Goal: Task Accomplishment & Management: Manage account settings

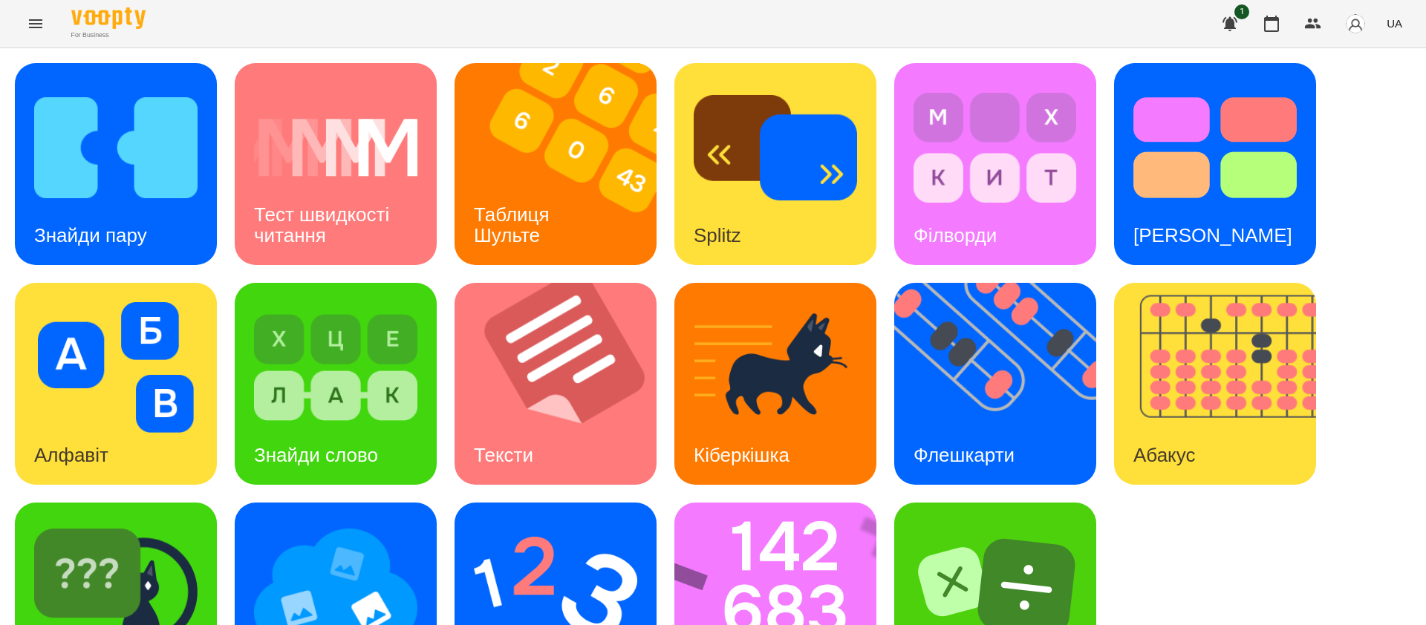
scroll to position [94, 0]
click at [369, 204] on h3 "Тест швидкості читання" at bounding box center [324, 225] width 140 height 42
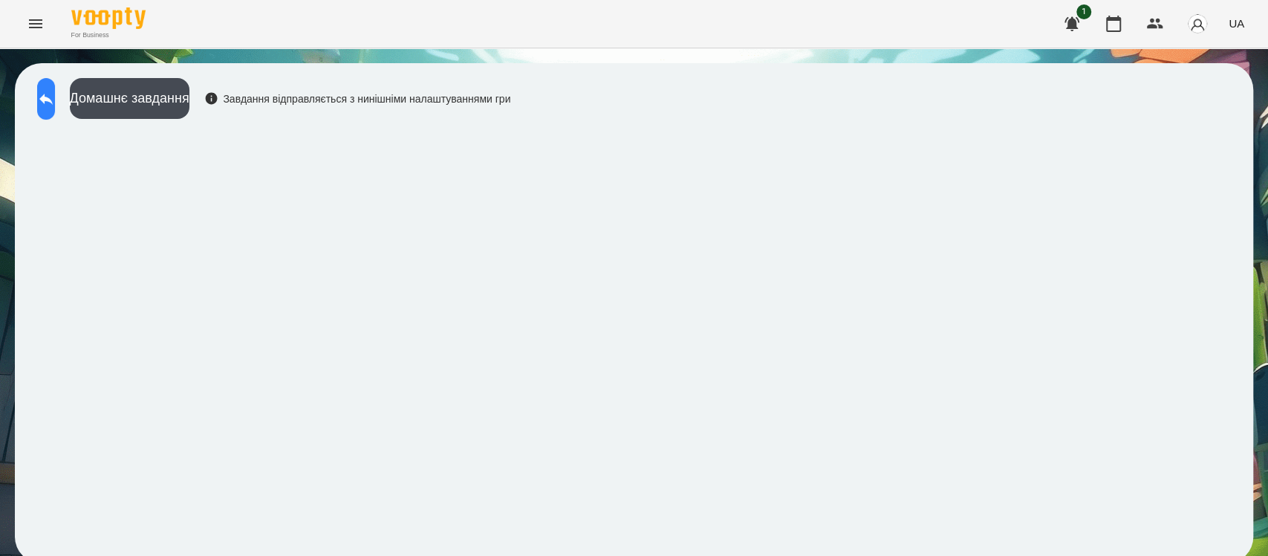
click at [55, 100] on icon at bounding box center [46, 99] width 18 height 18
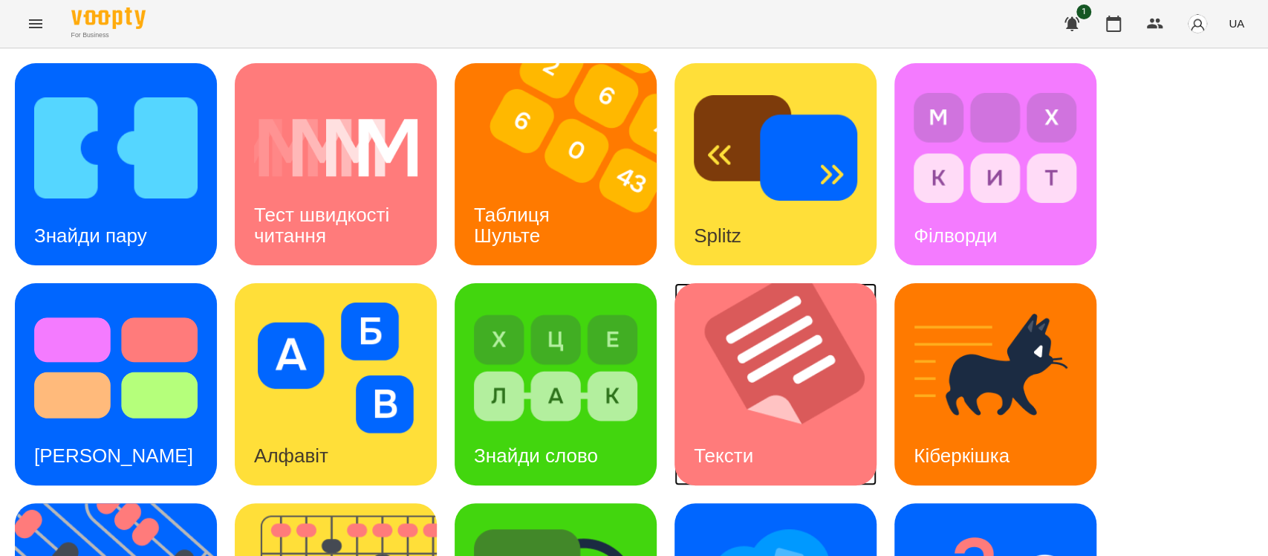
click at [695, 453] on h3 "Тексти" at bounding box center [723, 455] width 59 height 22
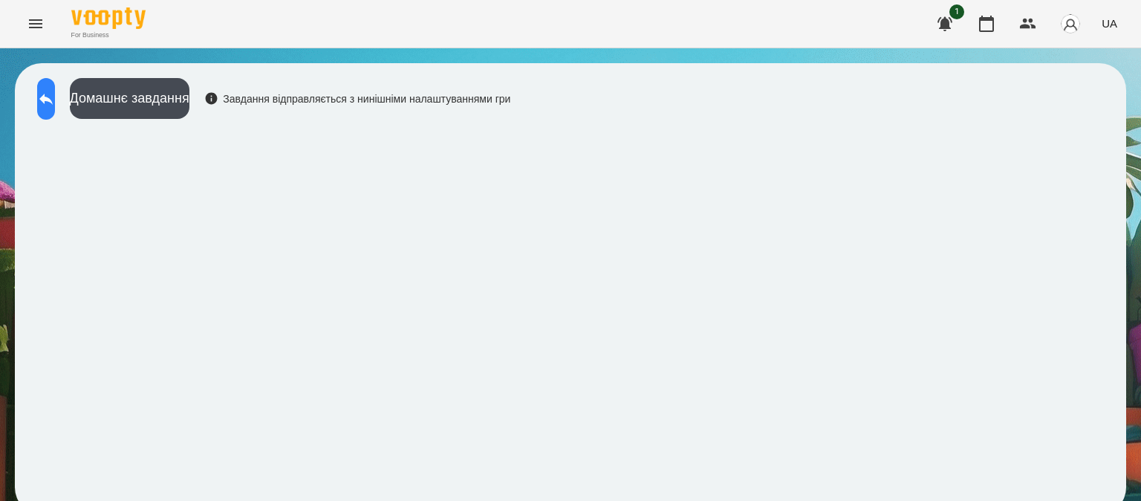
click at [55, 98] on icon at bounding box center [46, 99] width 18 height 18
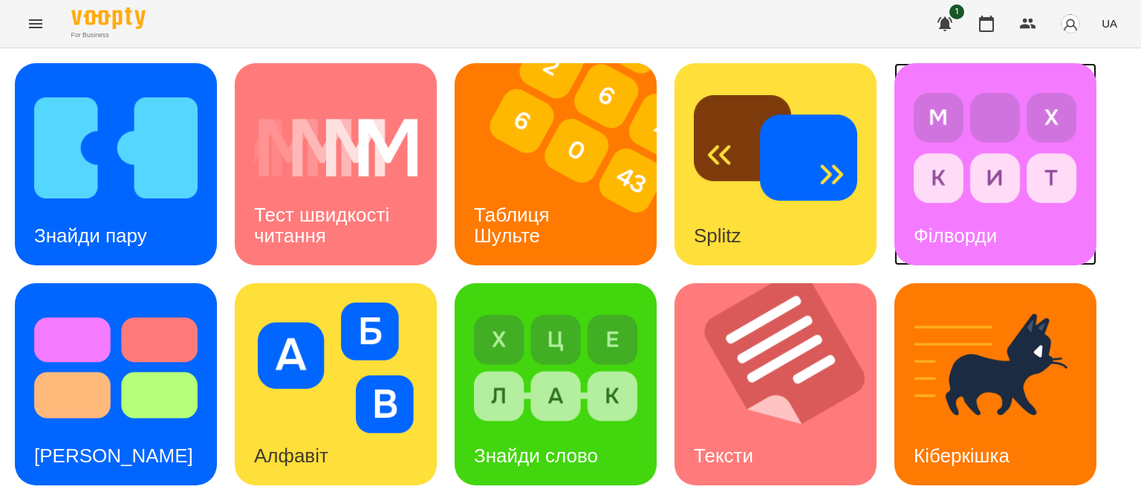
click at [945, 239] on h3 "Філворди" at bounding box center [955, 235] width 83 height 22
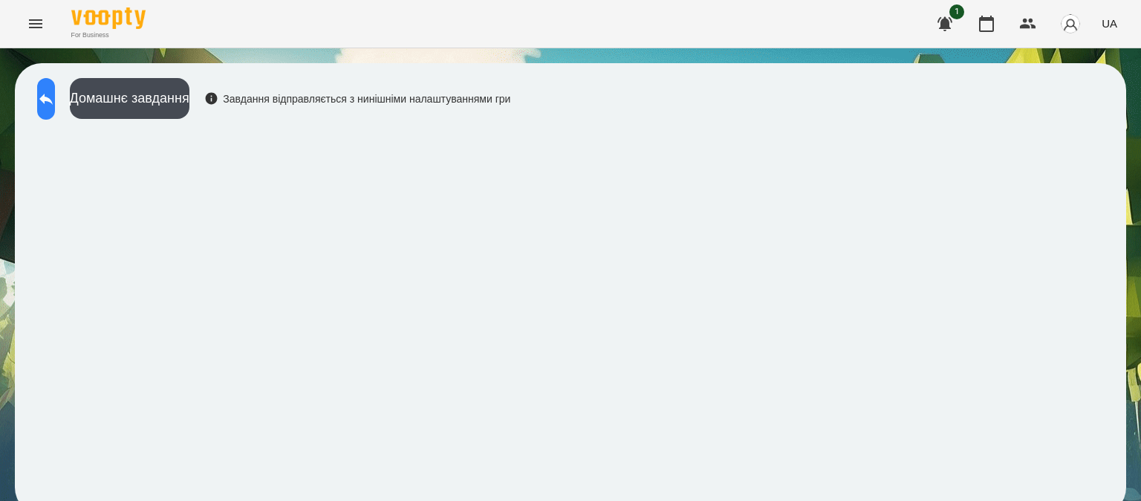
click at [55, 99] on icon at bounding box center [46, 99] width 18 height 18
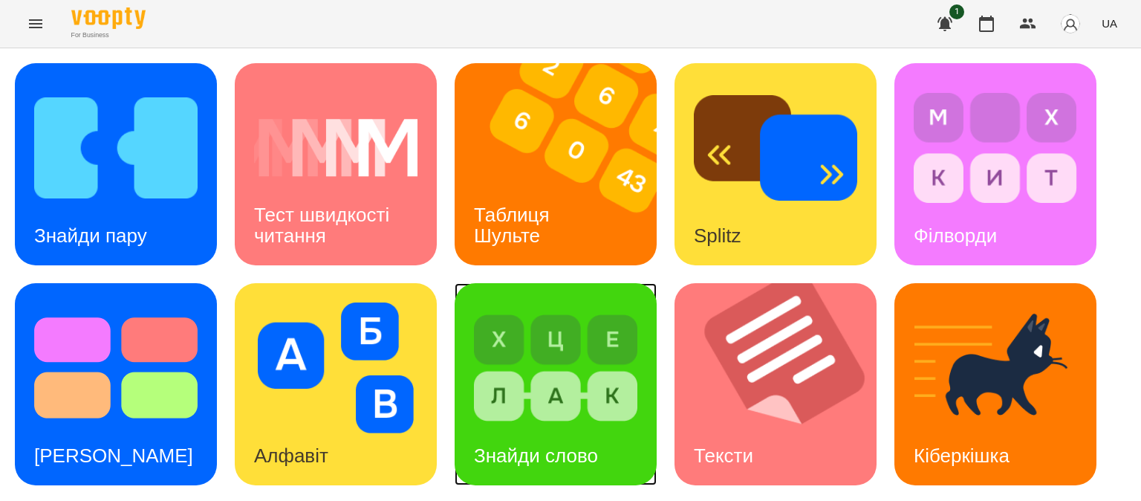
click at [519, 440] on div "Знайди слово" at bounding box center [536, 455] width 163 height 59
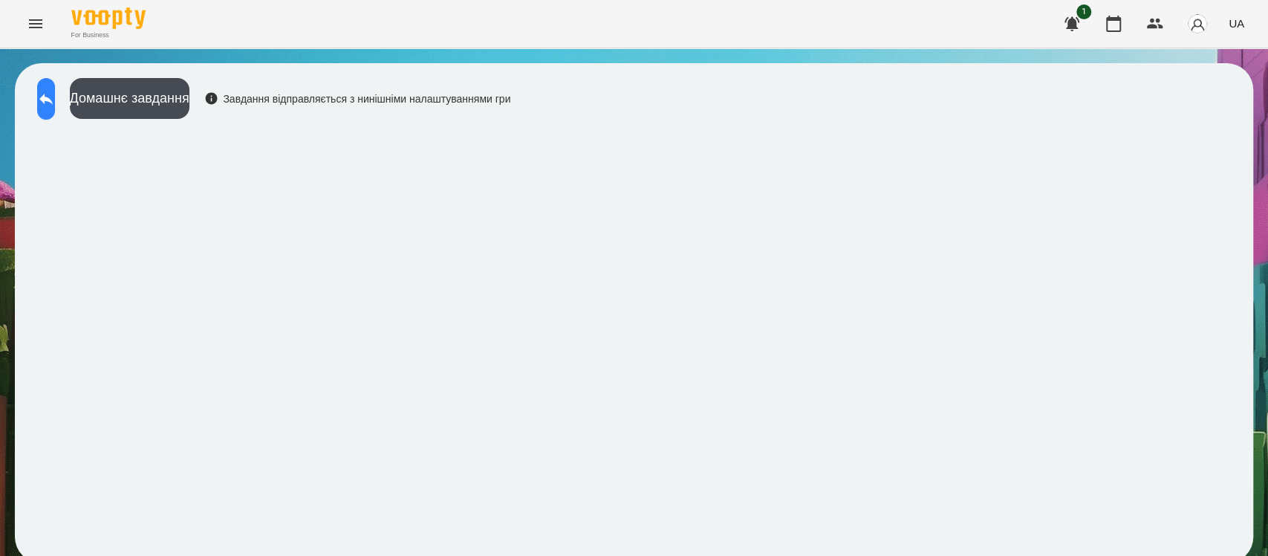
click at [53, 98] on icon at bounding box center [46, 99] width 18 height 18
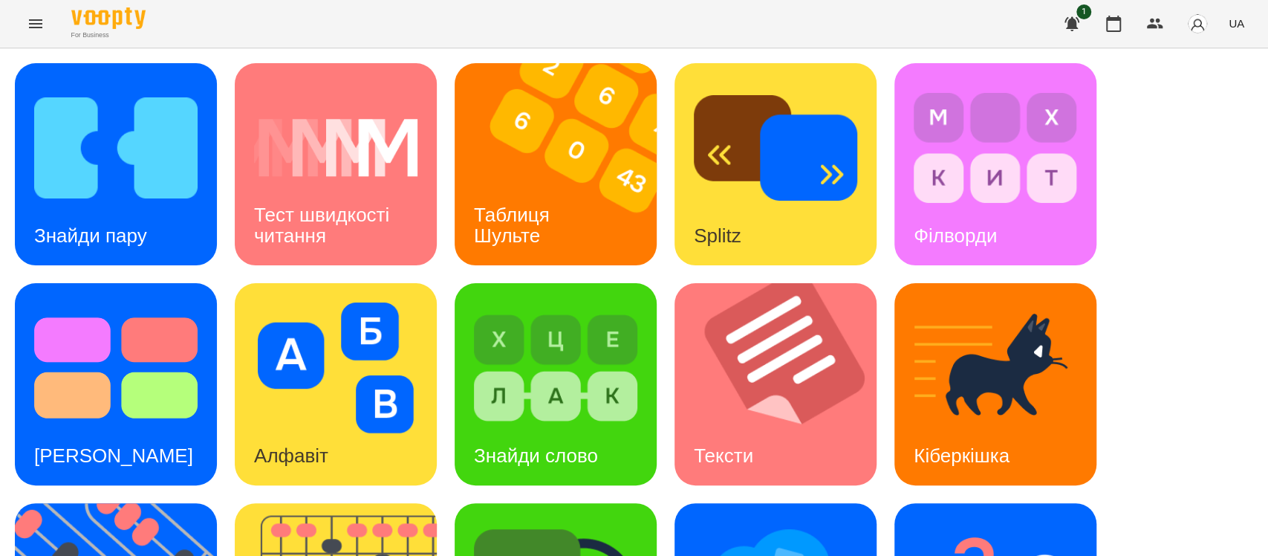
scroll to position [383, 0]
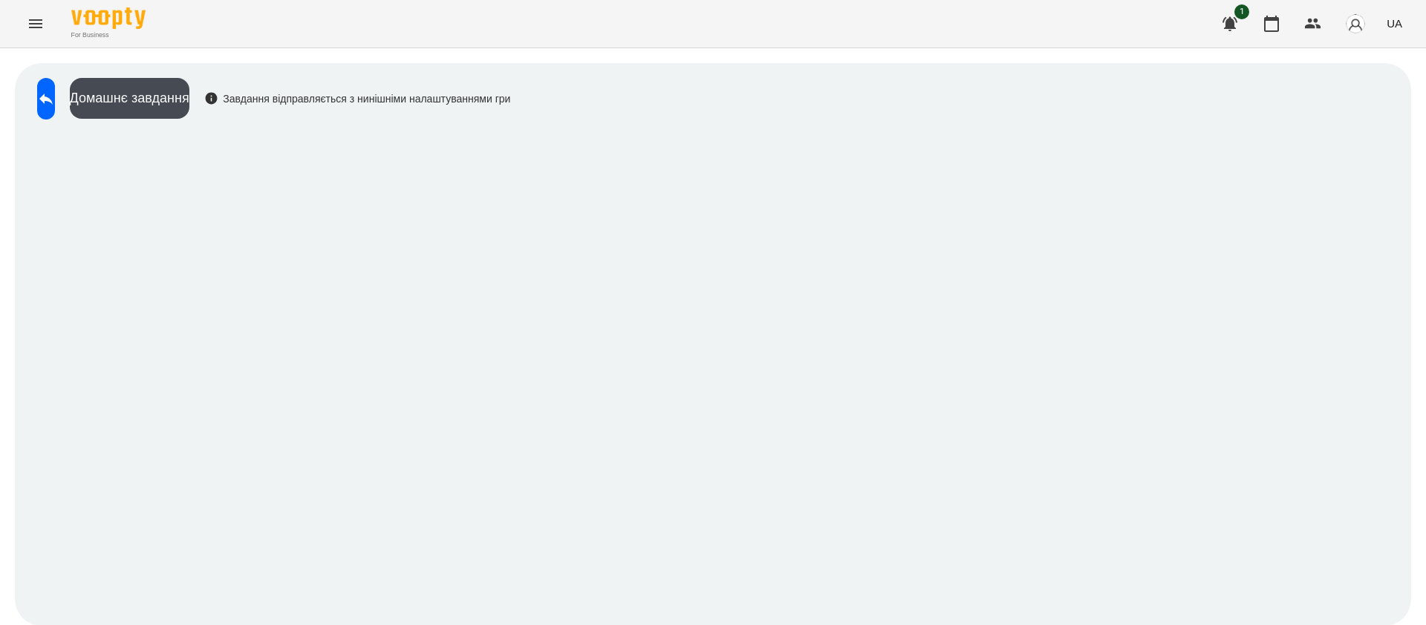
scroll to position [1, 0]
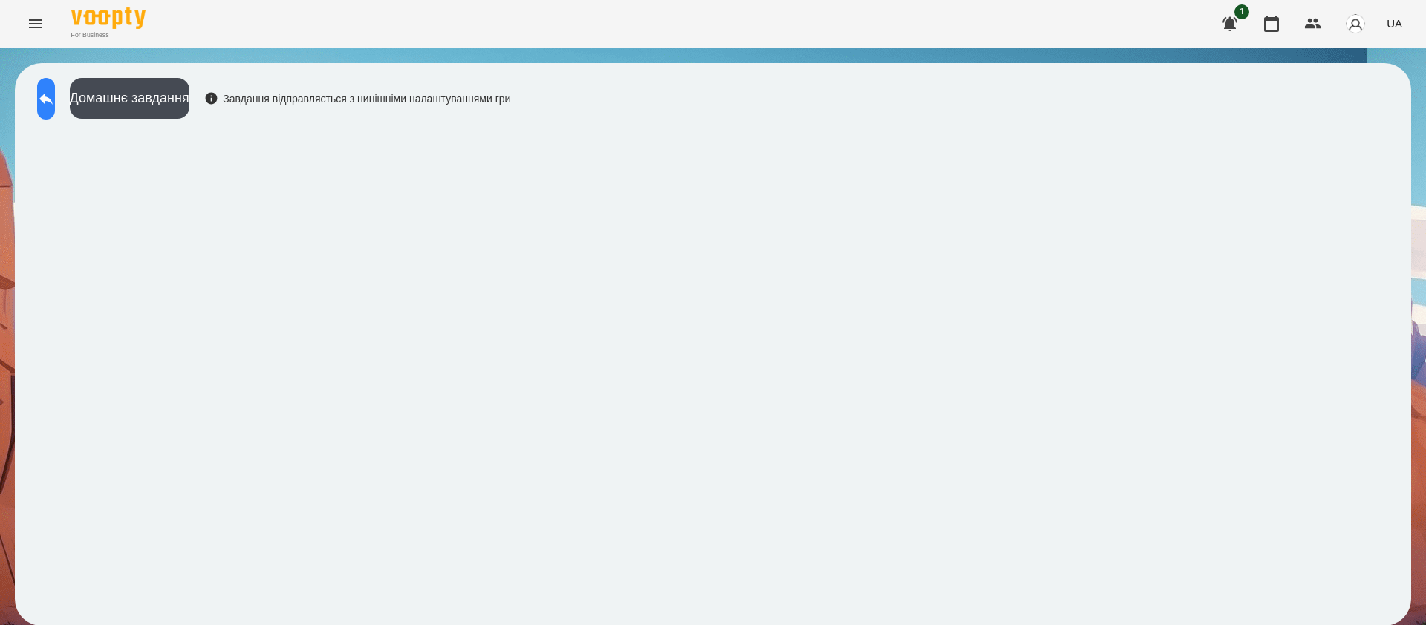
click at [55, 93] on icon at bounding box center [46, 99] width 18 height 18
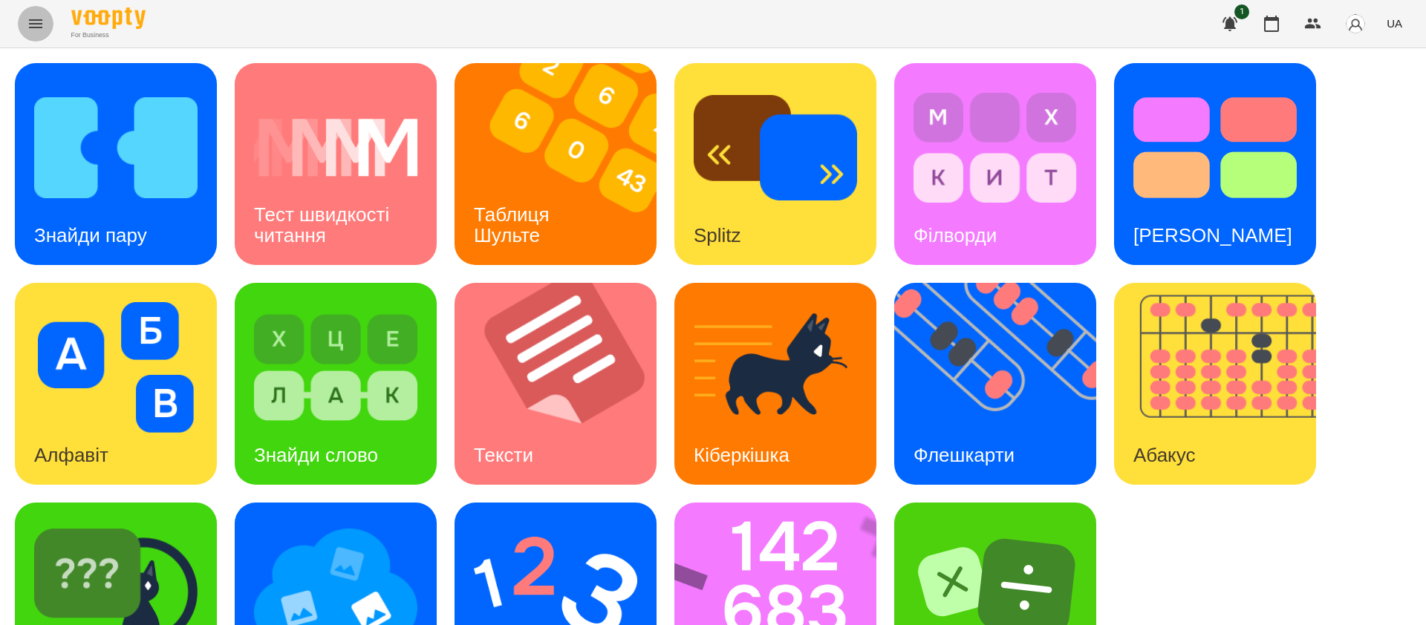
click at [33, 25] on icon "Menu" at bounding box center [36, 24] width 18 height 18
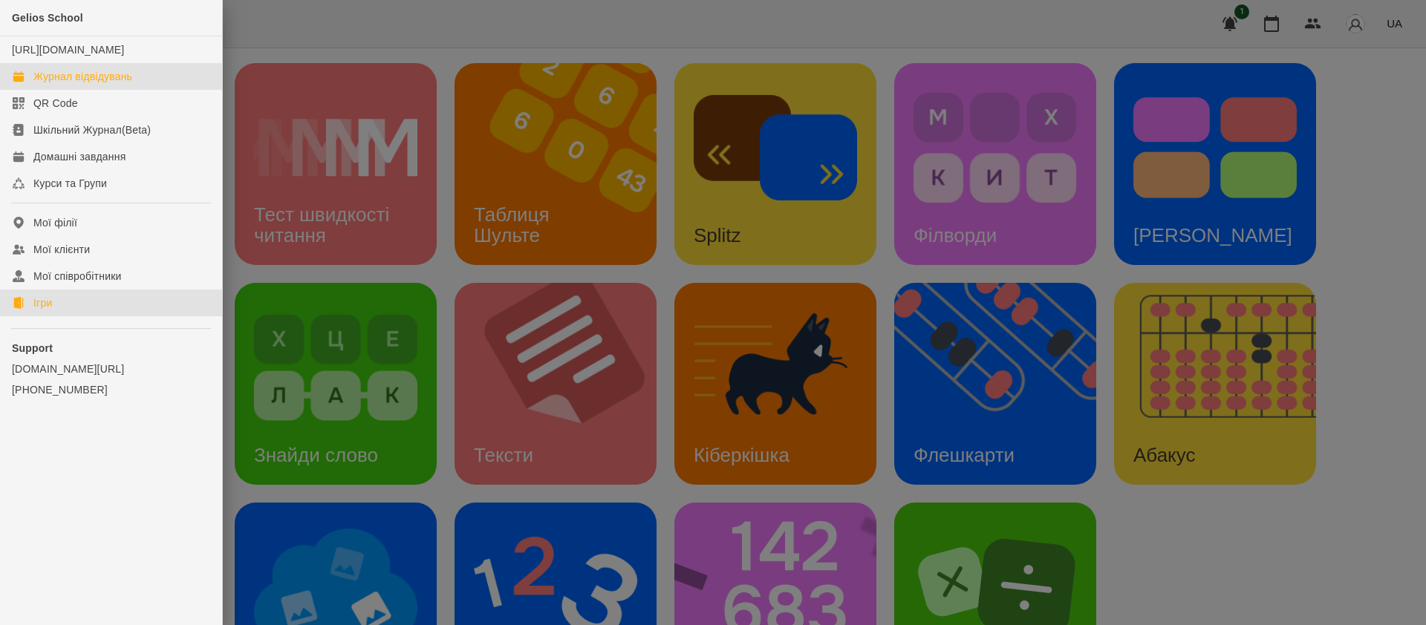
click at [127, 84] on div "Журнал відвідувань" at bounding box center [82, 76] width 99 height 15
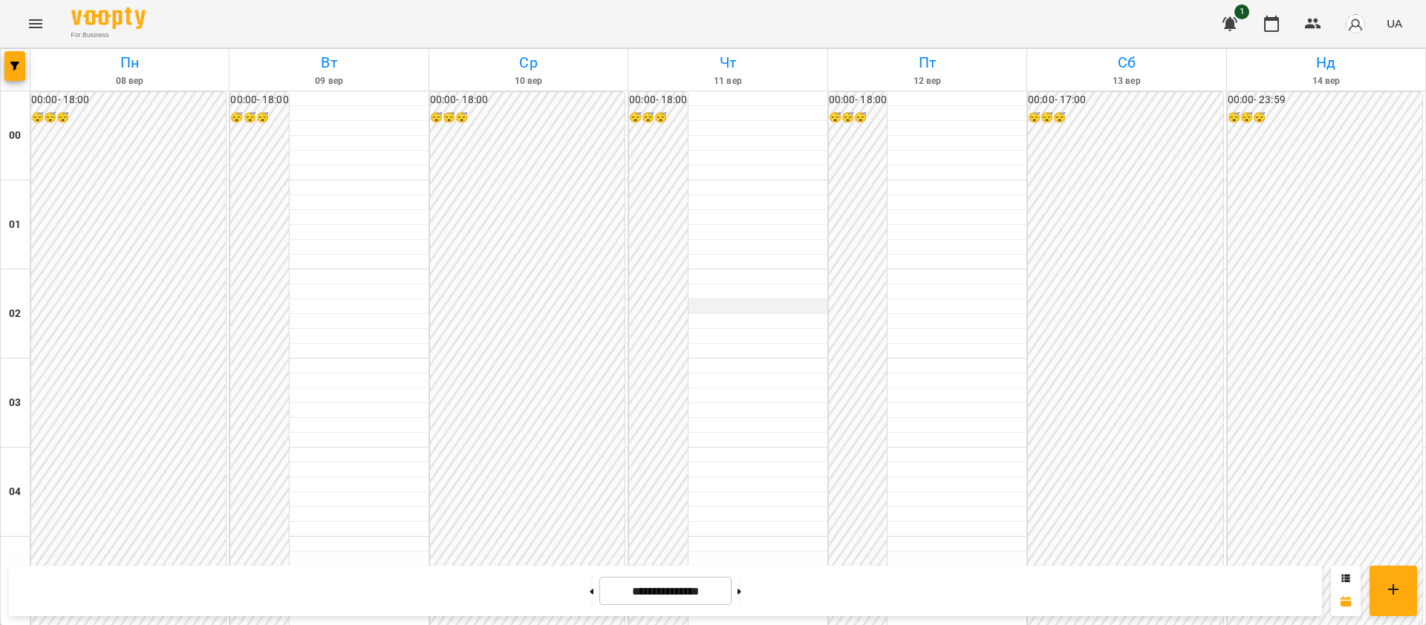
scroll to position [1671, 0]
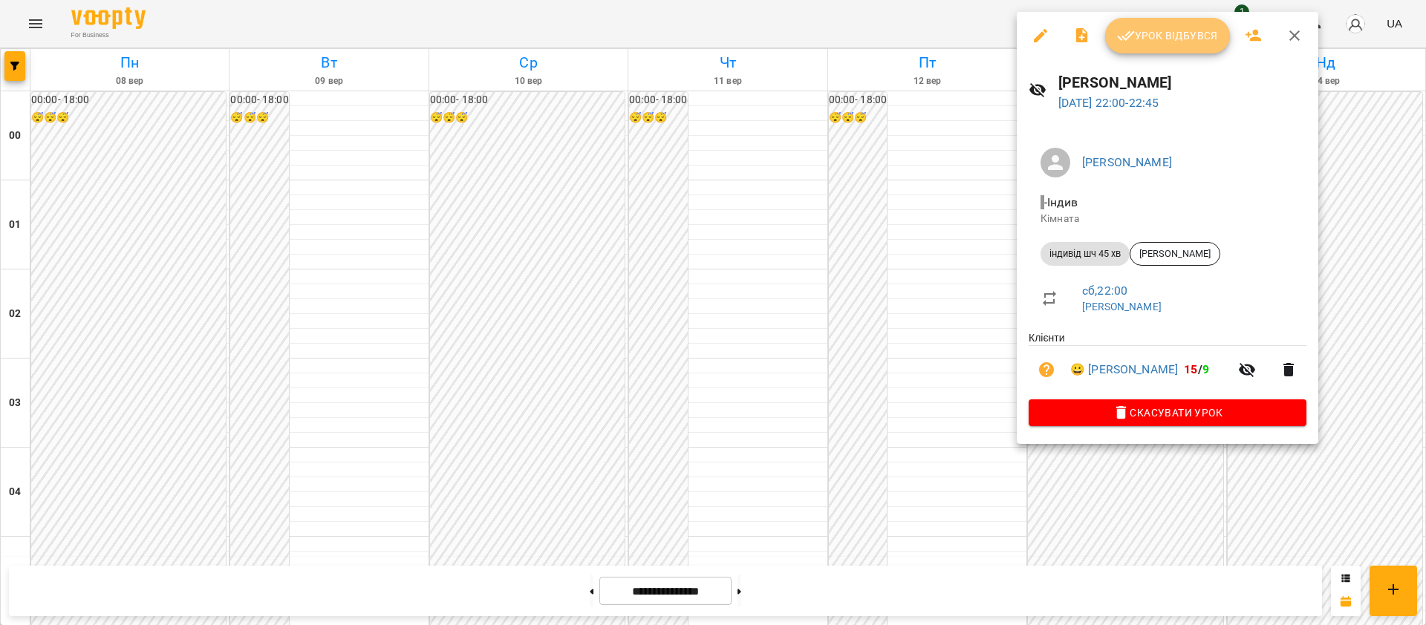
click at [1160, 30] on span "Урок відбувся" at bounding box center [1167, 36] width 101 height 18
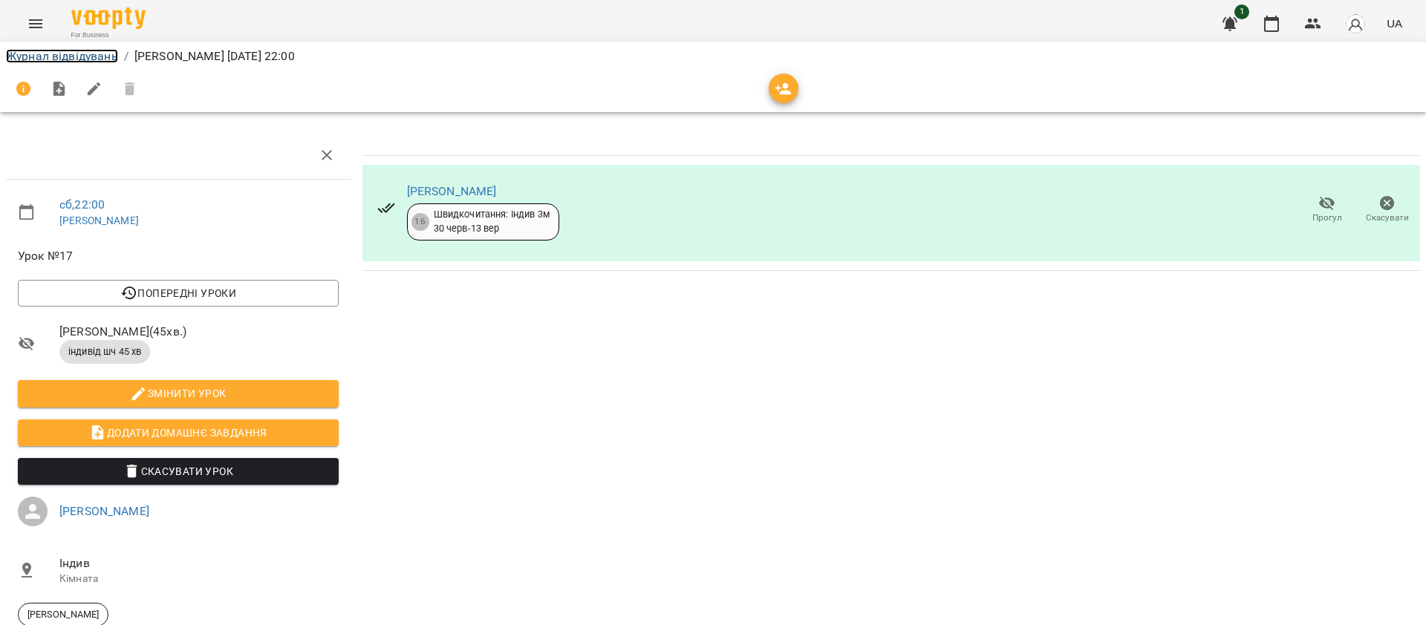
click at [46, 51] on link "Журнал відвідувань" at bounding box center [62, 56] width 112 height 14
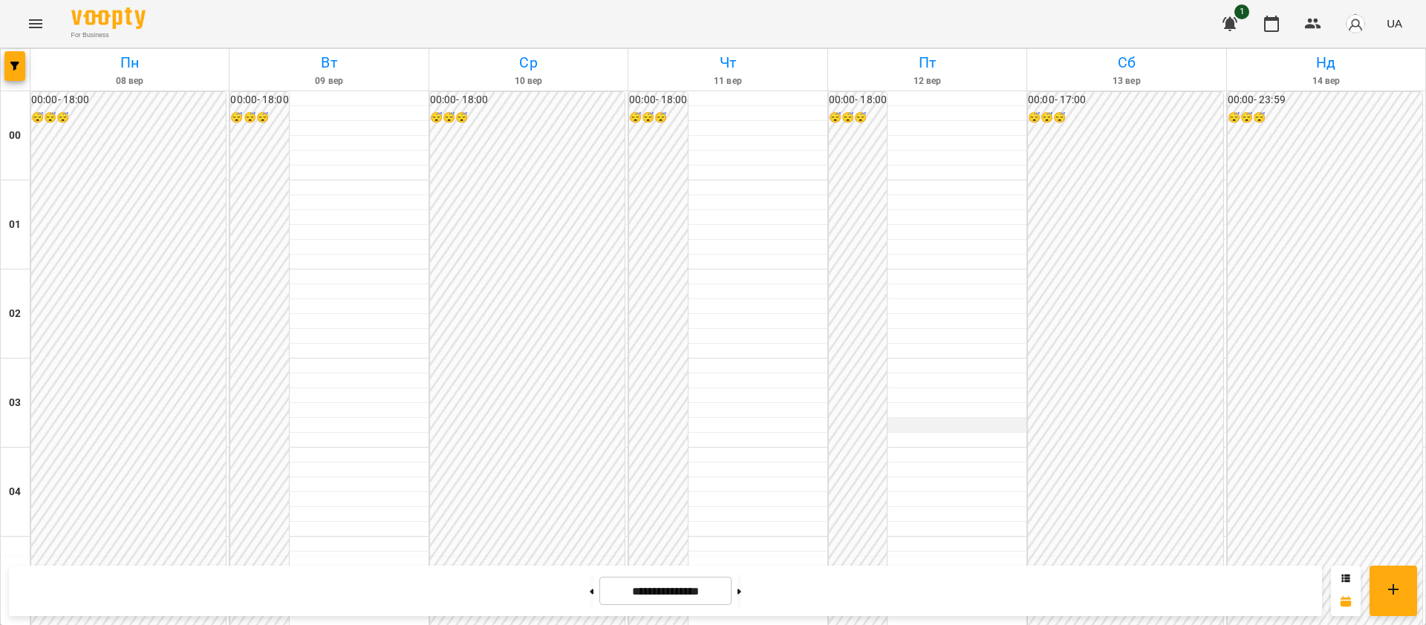
scroll to position [1495, 0]
click at [591, 591] on icon at bounding box center [593, 591] width 4 height 5
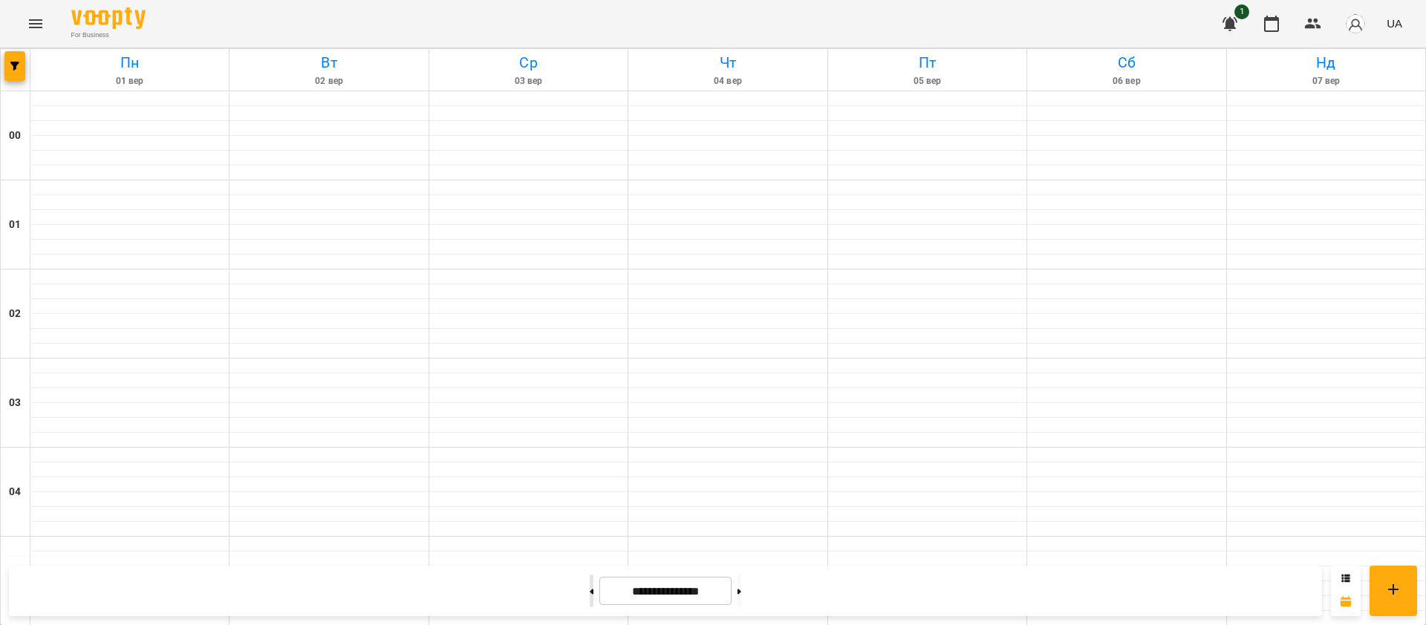
type input "**********"
